Goal: Complete application form

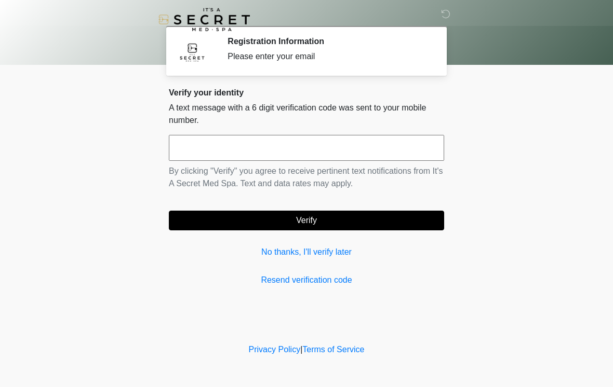
click at [354, 148] on input "text" at bounding box center [306, 148] width 275 height 26
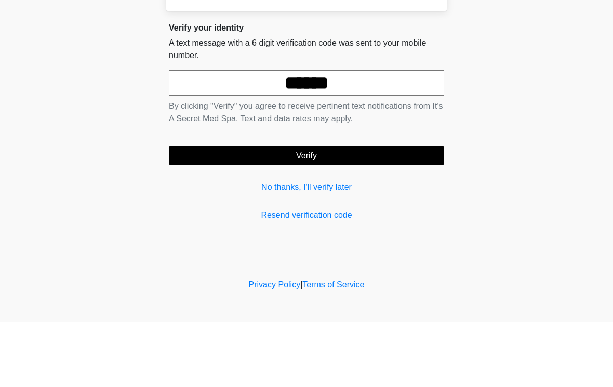
type input "******"
click at [362, 211] on button "Verify" at bounding box center [306, 221] width 275 height 20
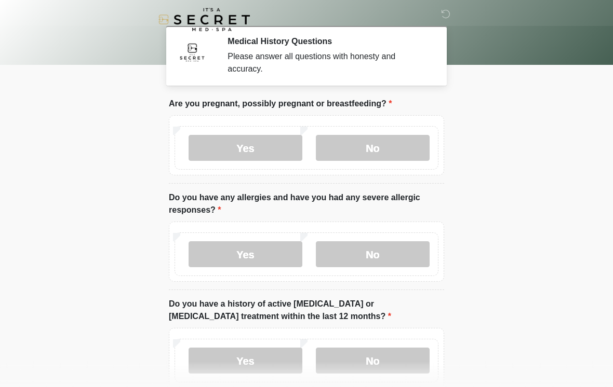
click at [378, 159] on label "No" at bounding box center [373, 148] width 114 height 26
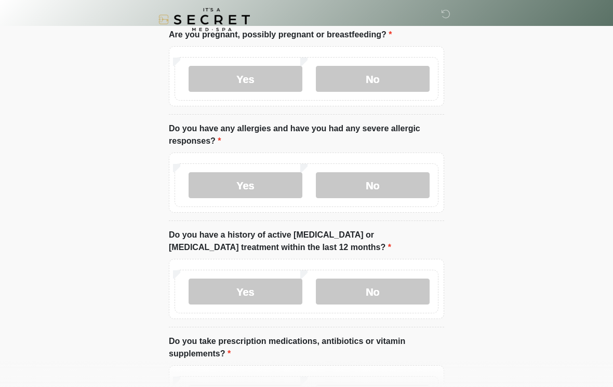
scroll to position [71, 0]
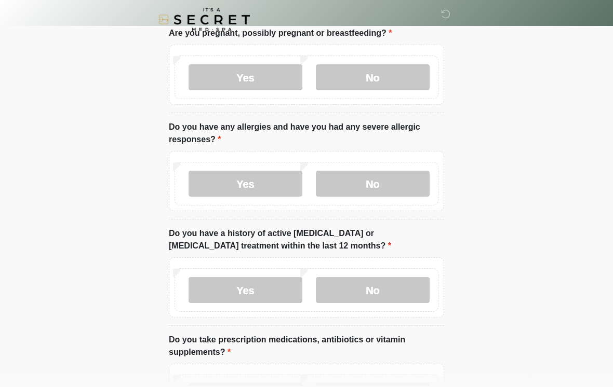
click at [266, 195] on label "Yes" at bounding box center [245, 184] width 114 height 26
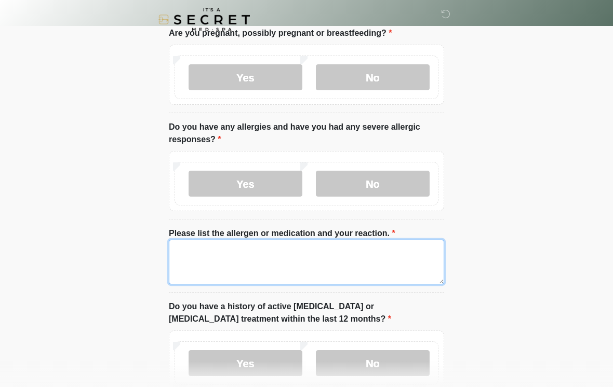
click at [370, 271] on textarea "Please list the allergen or medication and your reaction." at bounding box center [306, 262] width 275 height 45
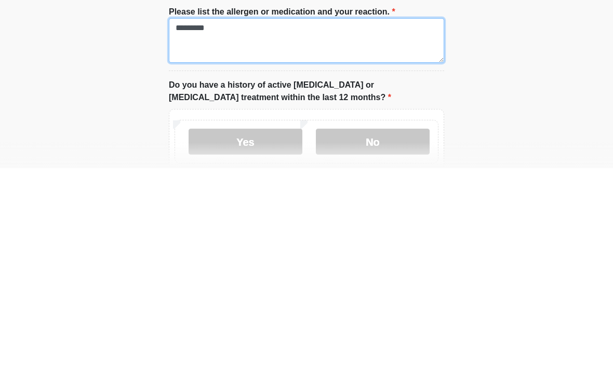
type textarea "*********"
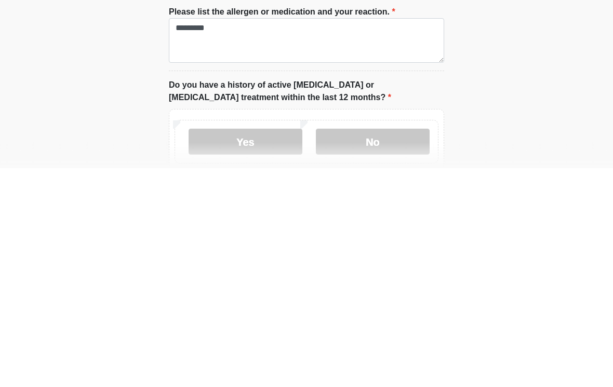
click at [390, 348] on label "No" at bounding box center [373, 361] width 114 height 26
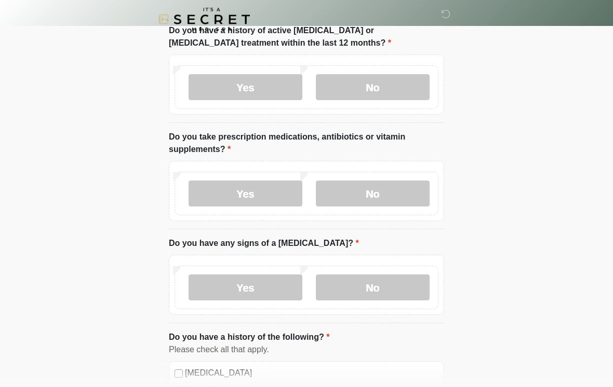
scroll to position [348, 0]
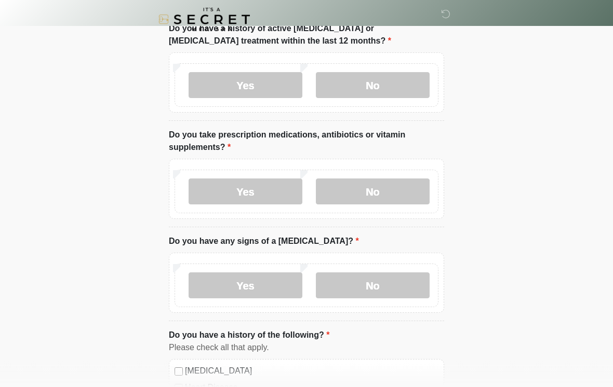
click at [269, 195] on label "Yes" at bounding box center [245, 192] width 114 height 26
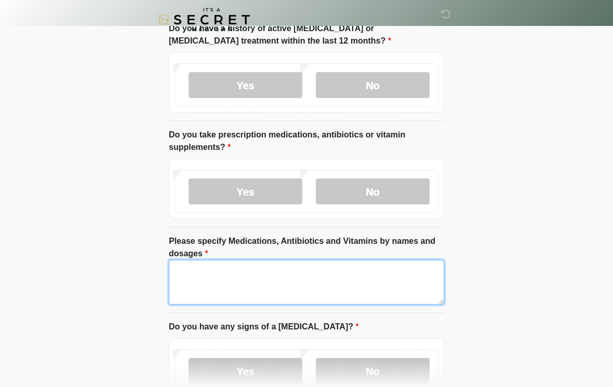
click at [327, 282] on textarea "Please specify Medications, Antibiotics and Vitamins by names and dosages" at bounding box center [306, 282] width 275 height 45
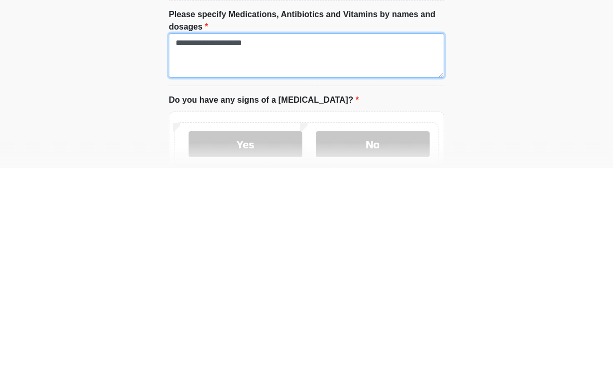
scroll to position [359, 0]
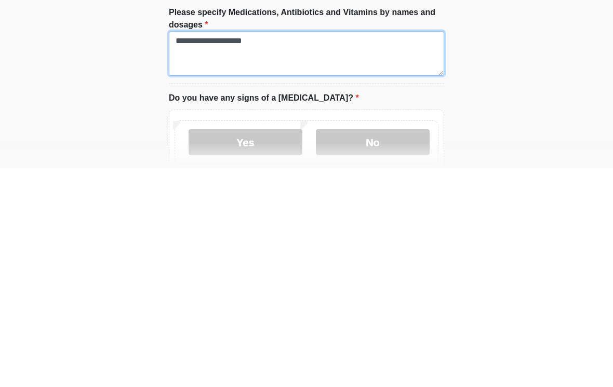
type textarea "**********"
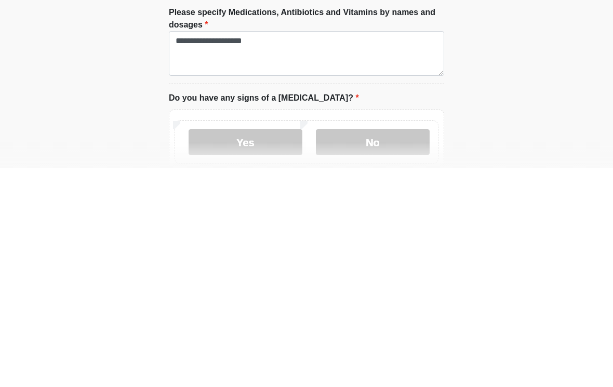
click at [368, 348] on label "No" at bounding box center [373, 361] width 114 height 26
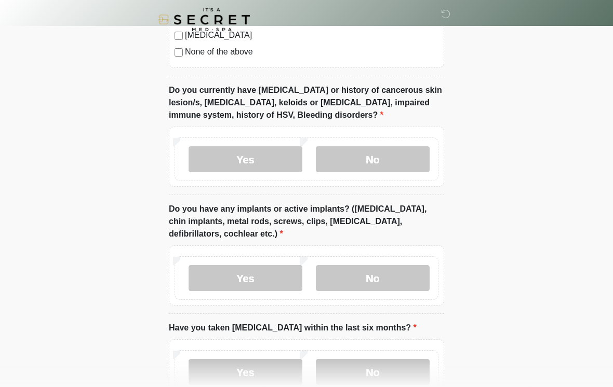
scroll to position [954, 0]
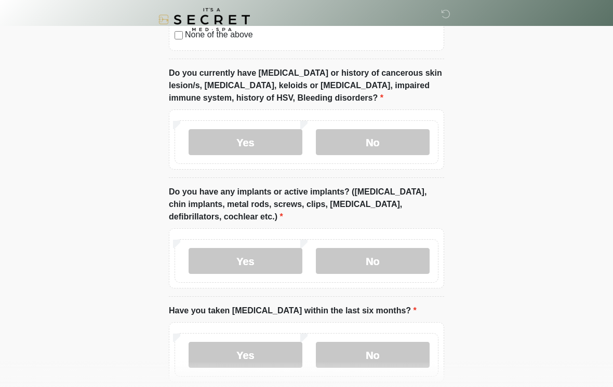
click at [392, 135] on label "No" at bounding box center [373, 142] width 114 height 26
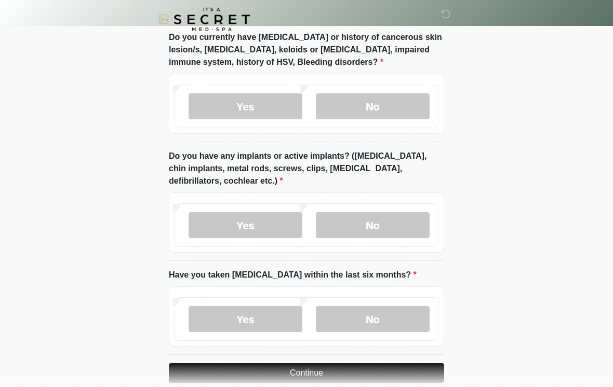
scroll to position [990, 0]
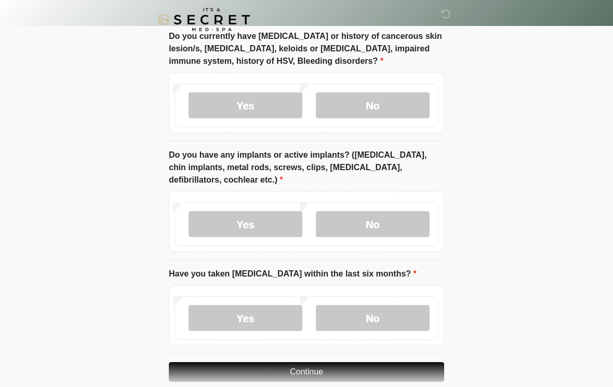
click at [389, 229] on label "No" at bounding box center [373, 224] width 114 height 26
click at [375, 318] on label "No" at bounding box center [373, 318] width 114 height 26
click at [343, 378] on button "Continue" at bounding box center [306, 372] width 275 height 20
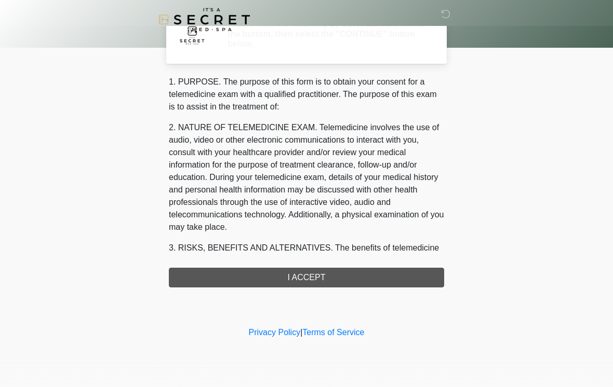
scroll to position [0, 0]
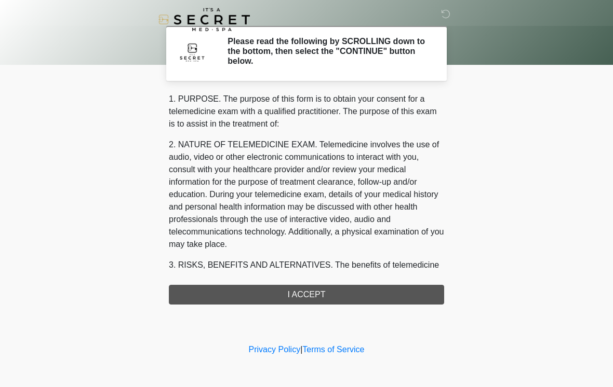
click at [343, 312] on div "‎ ‎ Please read the following by SCROLLING down to the bottom, then select the …" at bounding box center [306, 170] width 311 height 321
click at [352, 295] on div "1. PURPOSE. The purpose of this form is to obtain your consent for a telemedici…" at bounding box center [306, 199] width 275 height 212
click at [343, 300] on div "1. PURPOSE. The purpose of this form is to obtain your consent for a telemedici…" at bounding box center [306, 199] width 275 height 212
click at [306, 306] on div "‎ ‎ Please read the following by SCROLLING down to the bottom, then select the …" at bounding box center [306, 170] width 311 height 321
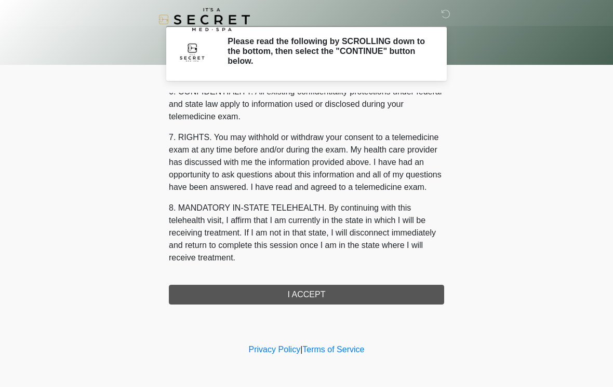
click at [310, 301] on div "1. PURPOSE. The purpose of this form is to obtain your consent for a telemedici…" at bounding box center [306, 199] width 275 height 212
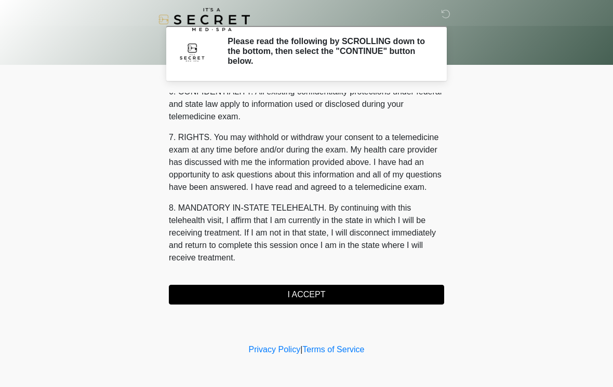
click at [305, 298] on button "I ACCEPT" at bounding box center [306, 295] width 275 height 20
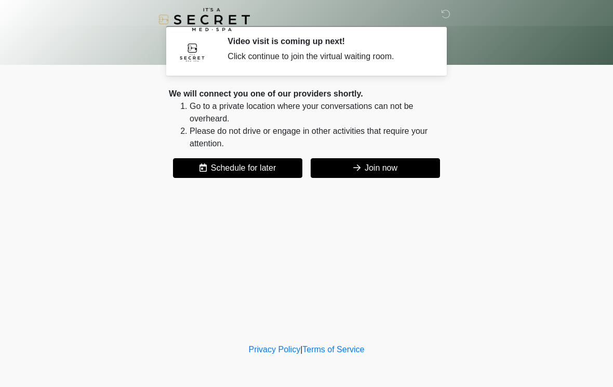
click at [380, 174] on button "Join now" at bounding box center [374, 168] width 129 height 20
